Goal: Task Accomplishment & Management: Use online tool/utility

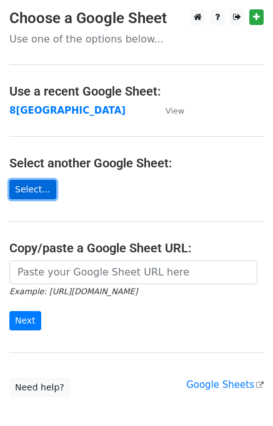
click at [43, 188] on link "Select..." at bounding box center [32, 189] width 47 height 19
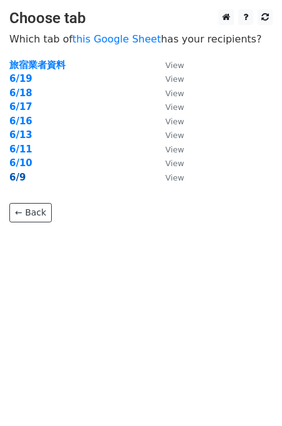
click at [22, 179] on strong "6/9" at bounding box center [17, 177] width 16 height 11
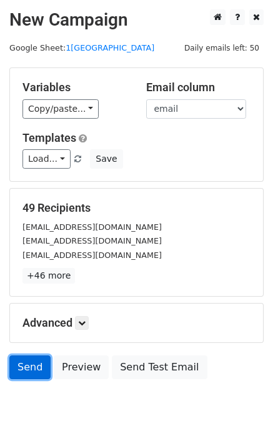
click at [34, 367] on link "Send" at bounding box center [29, 367] width 41 height 24
